Goal: Information Seeking & Learning: Learn about a topic

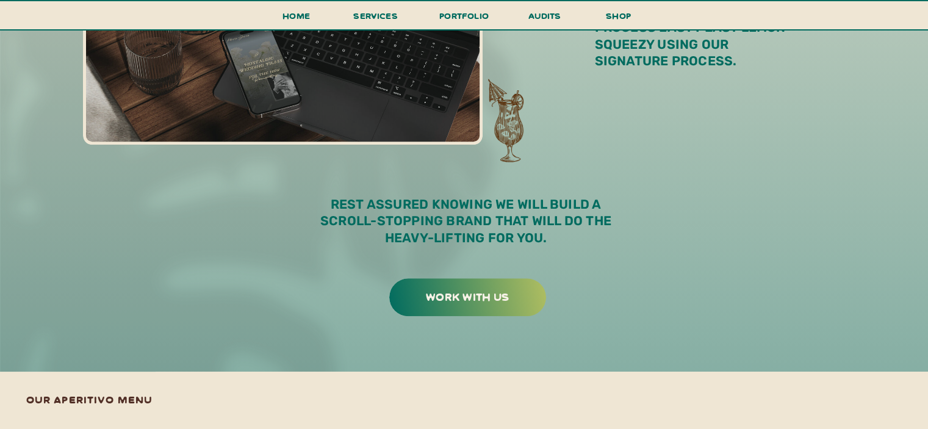
scroll to position [1108, 0]
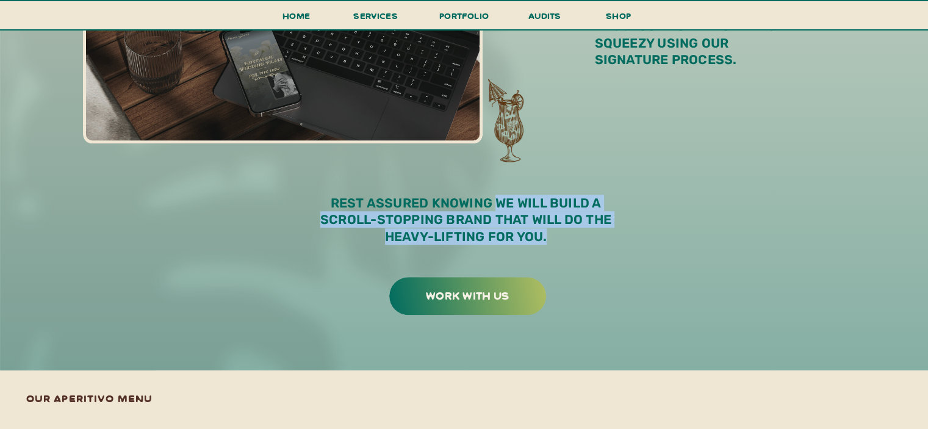
drag, startPoint x: 559, startPoint y: 240, endPoint x: 498, endPoint y: 202, distance: 71.8
click at [498, 202] on p "rest assured knowing we will build a scroll-stopping brand that will do the hea…" at bounding box center [466, 224] width 321 height 59
copy p "we will build a scroll-stopping brand that will do the heavy-lifting for you."
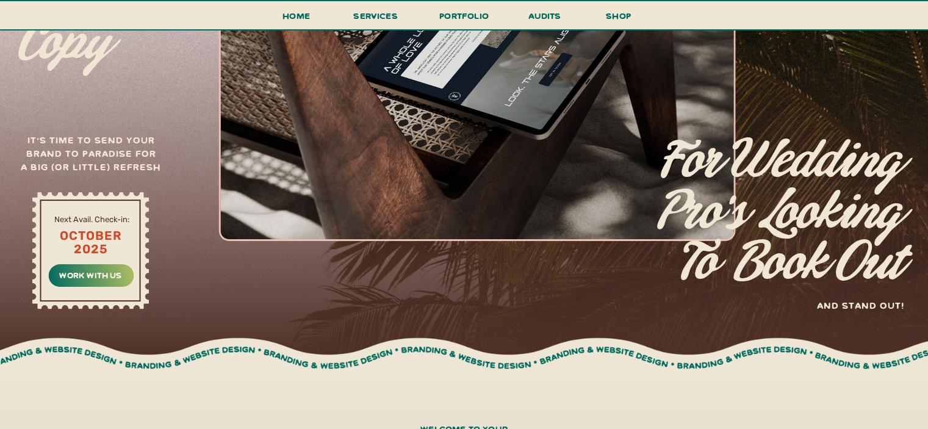
scroll to position [0, 0]
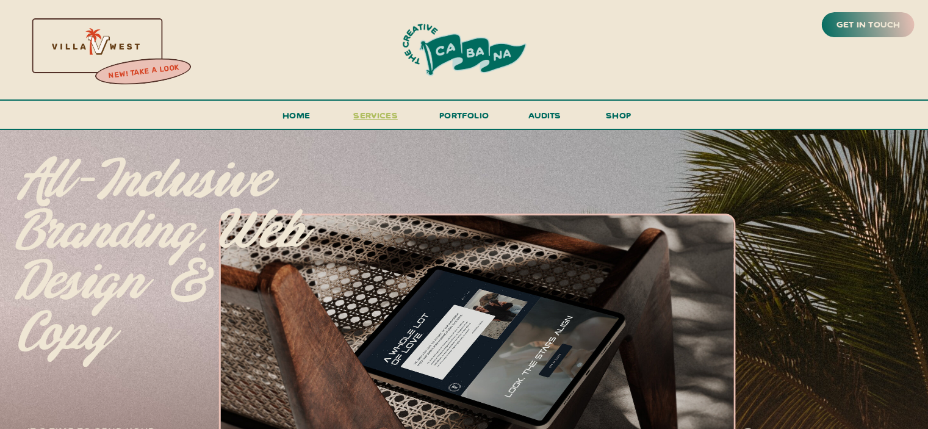
click at [363, 118] on span "services" at bounding box center [375, 115] width 45 height 12
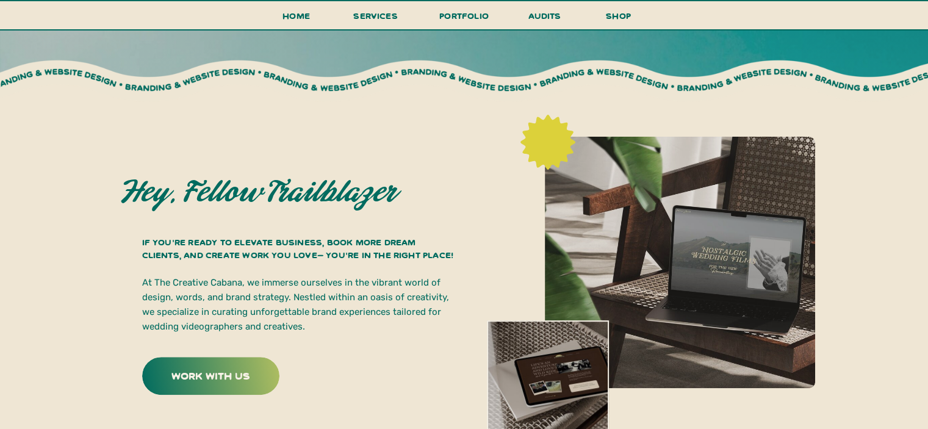
scroll to position [303, 0]
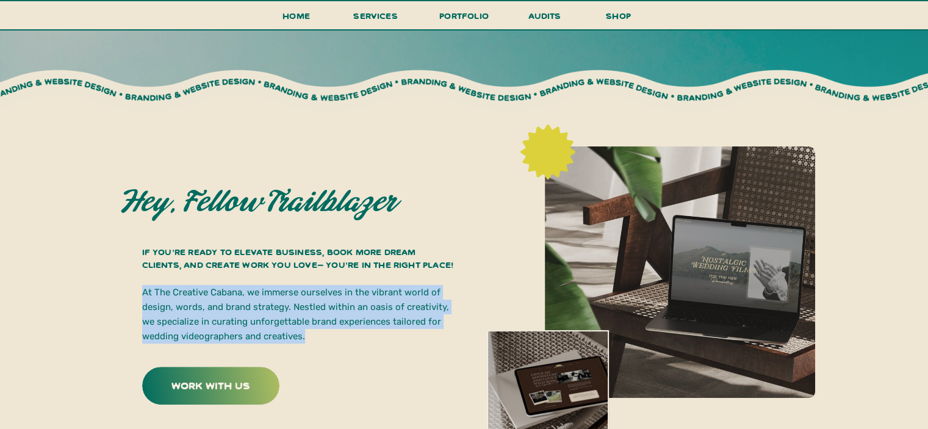
drag, startPoint x: 315, startPoint y: 339, endPoint x: 142, endPoint y: 294, distance: 179.1
click at [142, 294] on p "At The Creative Cabana, we immerse ourselves in the vibrant world of design, wo…" at bounding box center [298, 314] width 312 height 59
copy p "At The Creative Cabana, we immerse ourselves in the vibrant world of design, wo…"
drag, startPoint x: 128, startPoint y: 200, endPoint x: 412, endPoint y: 209, distance: 284.0
click at [412, 209] on h2 "Hey, fellow trailblazer" at bounding box center [287, 202] width 333 height 31
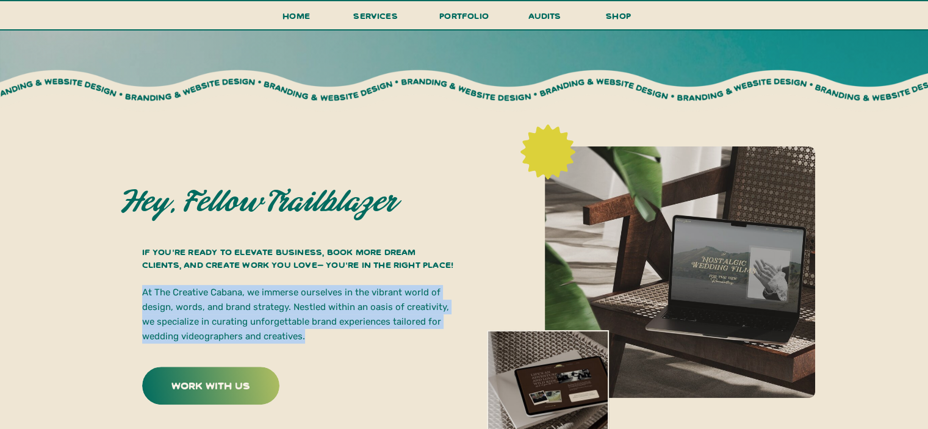
copy h2 "Hey, fellow trailblazer"
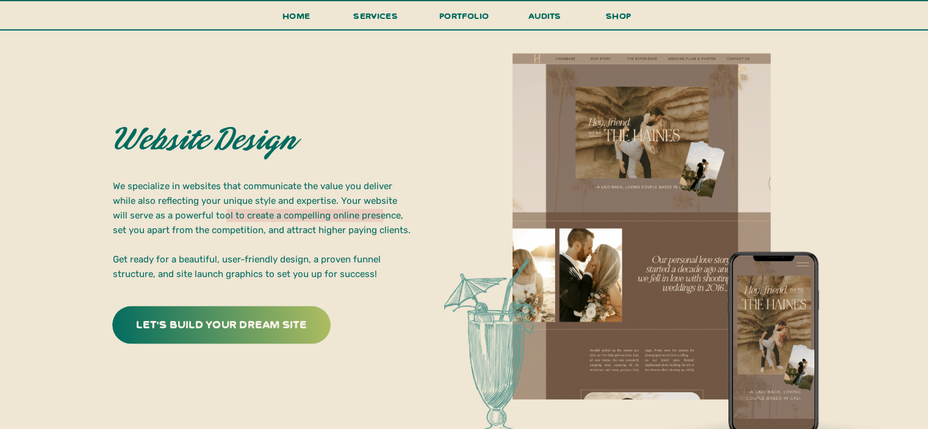
scroll to position [2212, 0]
click at [465, 16] on h3 "portfolio" at bounding box center [464, 19] width 57 height 23
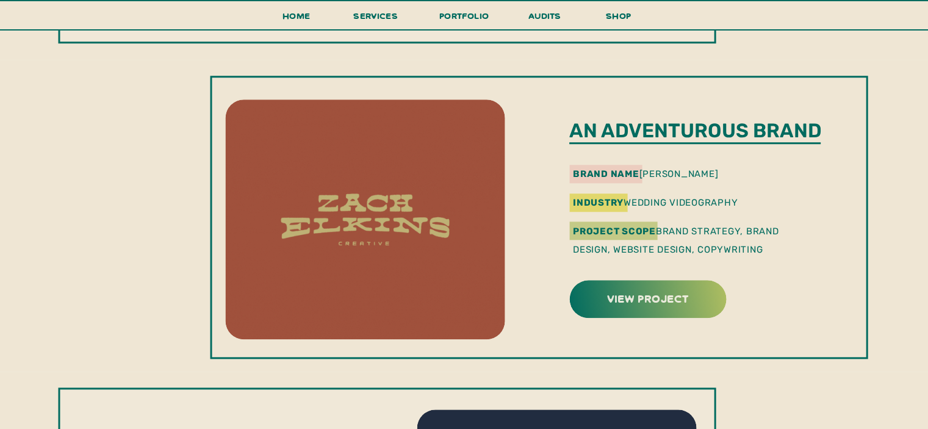
scroll to position [1259, 0]
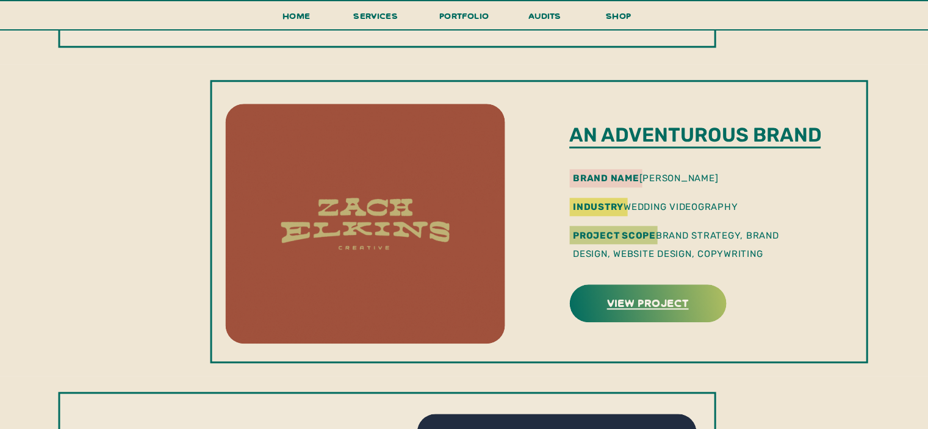
click at [657, 306] on h3 "view project" at bounding box center [647, 302] width 153 height 19
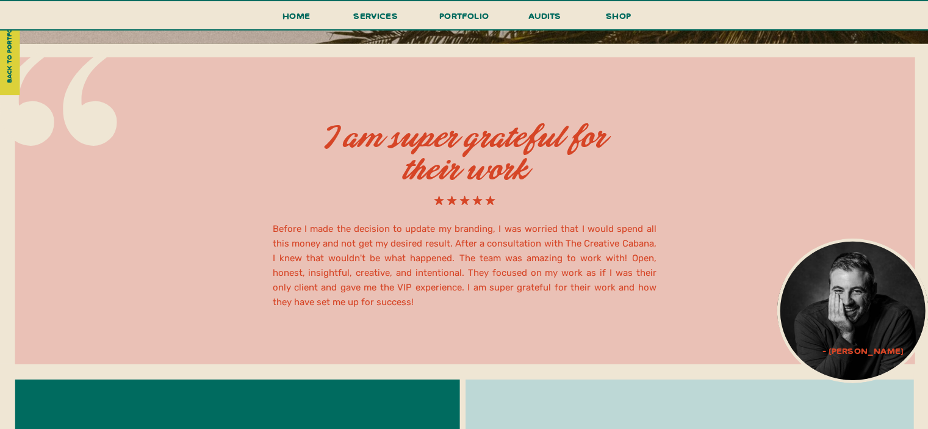
scroll to position [3781, 0]
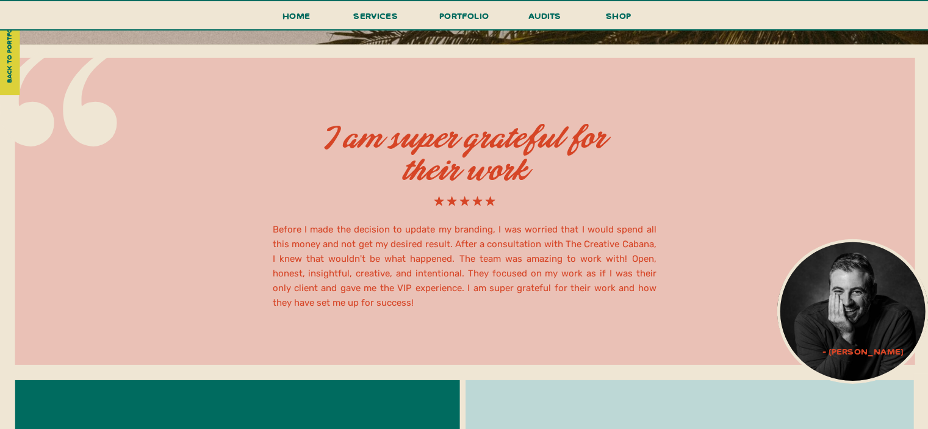
drag, startPoint x: 340, startPoint y: 126, endPoint x: 547, endPoint y: 163, distance: 210.1
click at [547, 163] on h2 "I am super grateful for their work" at bounding box center [464, 155] width 317 height 64
click at [316, 119] on div at bounding box center [465, 211] width 900 height 307
drag, startPoint x: 328, startPoint y: 126, endPoint x: 588, endPoint y: 175, distance: 265.1
click at [588, 175] on h2 "I am super grateful for their work" at bounding box center [464, 155] width 317 height 64
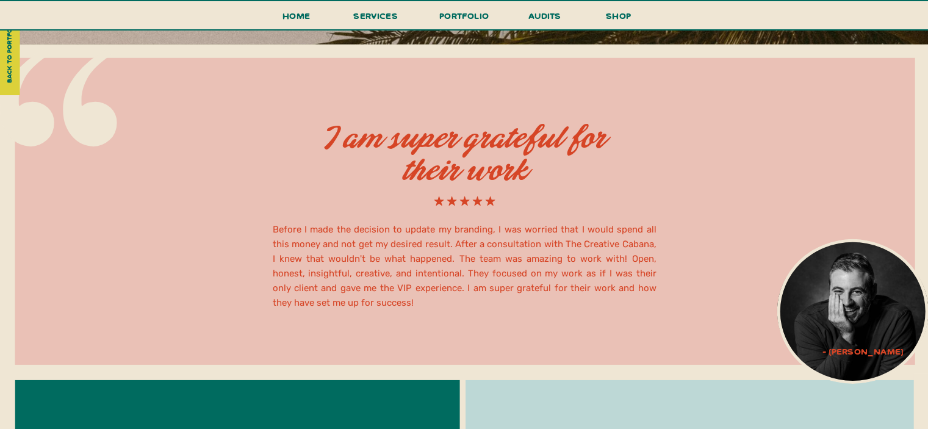
copy h2 "I am super grateful for their work"
drag, startPoint x: 273, startPoint y: 226, endPoint x: 358, endPoint y: 312, distance: 120.4
click at [358, 312] on div "Before I made the decision to update my branding, I was worried that I would sp…" at bounding box center [464, 205] width 928 height 320
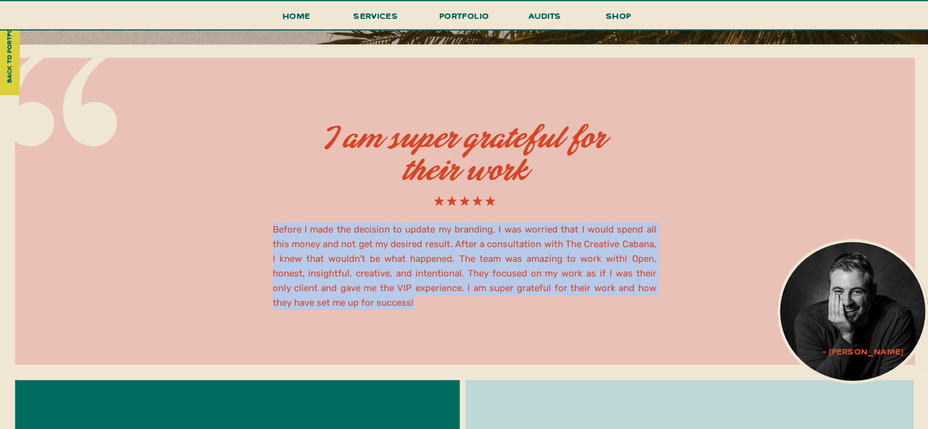
drag, startPoint x: 352, startPoint y: 300, endPoint x: 267, endPoint y: 228, distance: 111.2
click at [267, 228] on div "Before I made the decision to update my branding, I was worried that I would sp…" at bounding box center [464, 205] width 928 height 320
copy div "Before I made the decision to update my branding, I was worried that I would sp…"
click at [219, 200] on div at bounding box center [465, 211] width 900 height 307
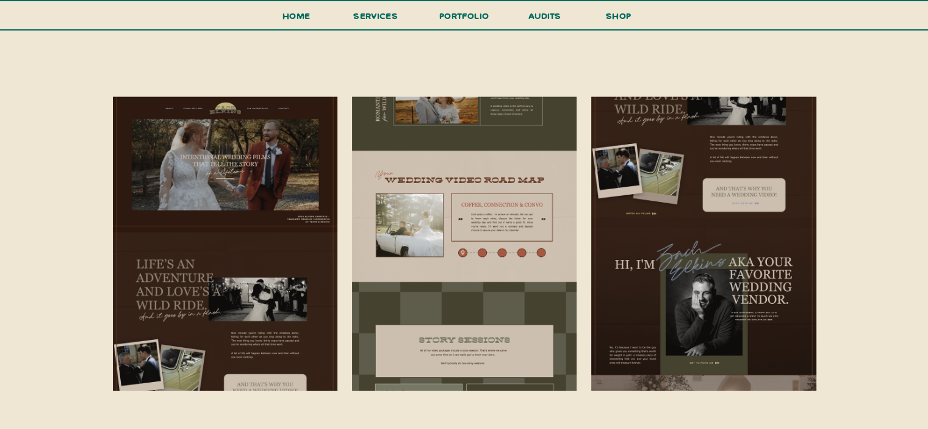
scroll to position [2636, 0]
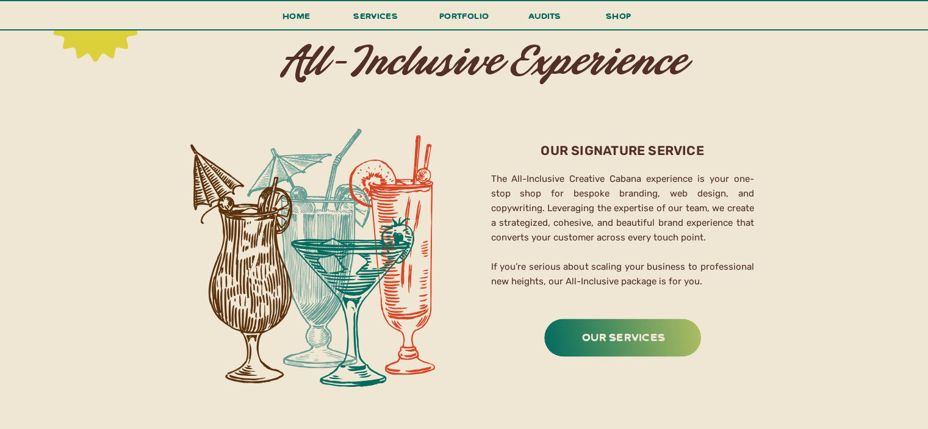
scroll to position [1894, 0]
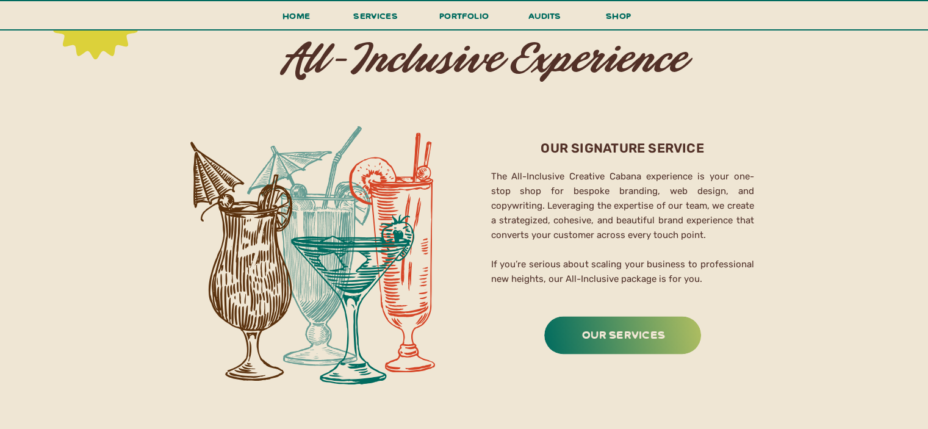
drag, startPoint x: 701, startPoint y: 278, endPoint x: 489, endPoint y: 173, distance: 236.4
drag, startPoint x: 710, startPoint y: 173, endPoint x: 715, endPoint y: 276, distance: 102.6
click at [715, 276] on p "The All-Inclusive Creative Cabana experience is your one-stop shop for bespoke …" at bounding box center [622, 230] width 263 height 122
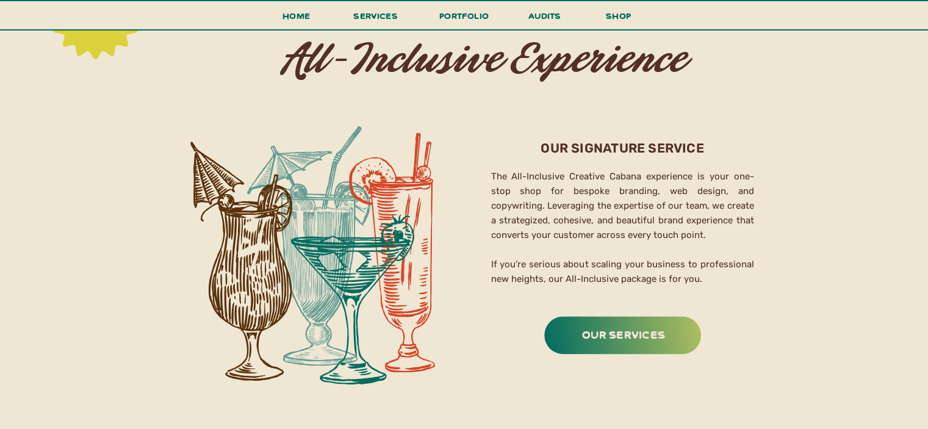
copy p "your one-stop shop for bespoke branding, web design, and copywriting. Leveragin…"
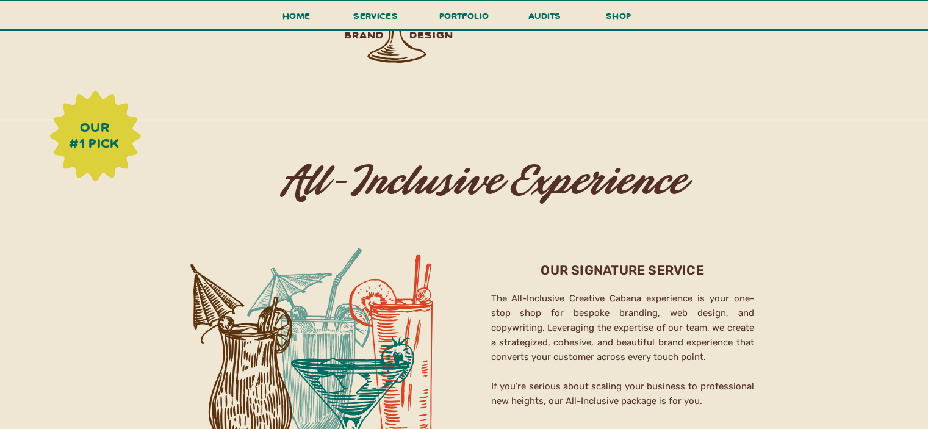
scroll to position [1838, 0]
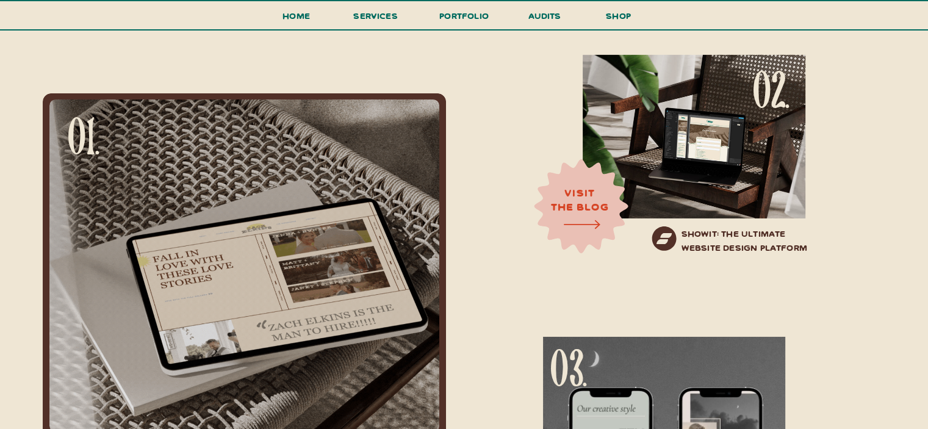
scroll to position [3994, 0]
